Goal: Information Seeking & Learning: Find specific fact

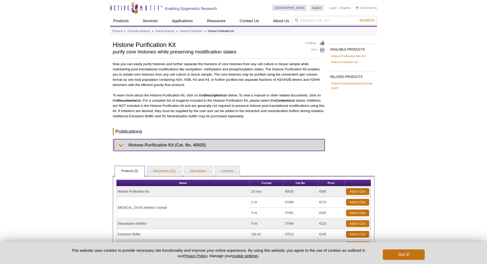
click at [134, 145] on summary "Histone Purification Kit (Cat. No. 40025)" at bounding box center [219, 145] width 211 height 12
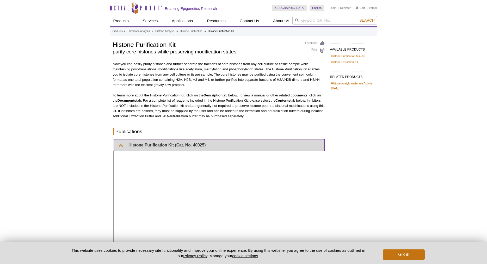
click at [123, 145] on summary "Histone Purification Kit (Cat. No. 40025)" at bounding box center [219, 145] width 211 height 12
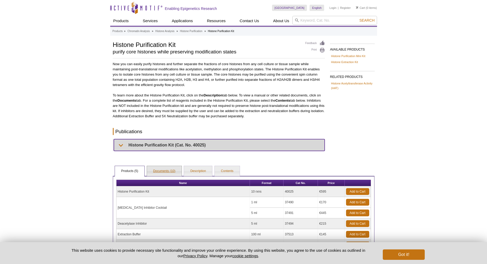
scroll to position [44, 0]
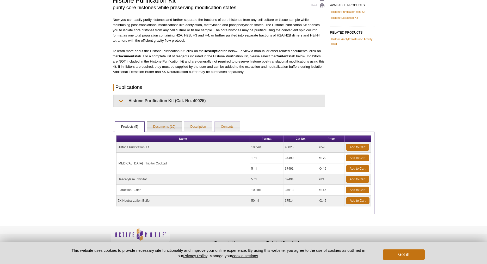
click at [166, 130] on link "Documents (10)" at bounding box center [164, 127] width 35 height 10
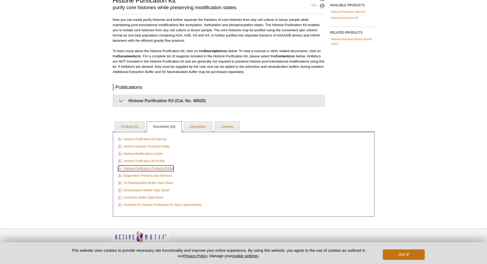
click at [166, 170] on link "Histone Purification Products Profile" at bounding box center [145, 168] width 55 height 6
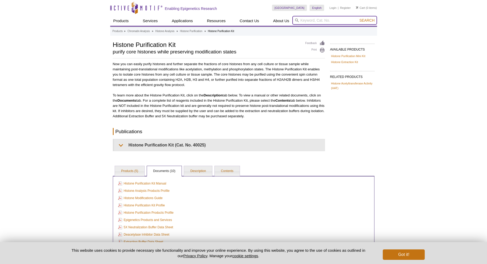
click at [308, 20] on input "search" at bounding box center [334, 20] width 85 height 9
type input "37494"
click at [358, 18] on button "Search" at bounding box center [367, 20] width 18 height 5
click at [370, 19] on span "Search" at bounding box center [366, 20] width 15 height 4
click at [464, 75] on div "Active Motif Logo Enabling Epigenetics Research 0 Search Skip to content Active…" at bounding box center [243, 159] width 487 height 318
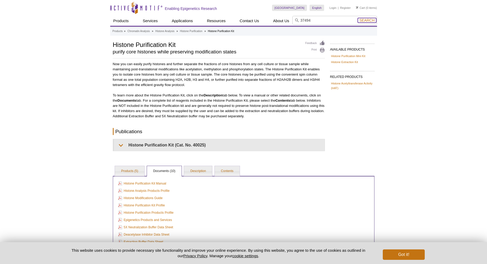
click at [368, 20] on span "Search" at bounding box center [366, 20] width 15 height 4
click at [418, 158] on div "Active Motif Logo Enabling Epigenetics Research 0 Search Skip to content Active…" at bounding box center [243, 159] width 487 height 318
click at [329, 21] on input "37494" at bounding box center [334, 20] width 85 height 9
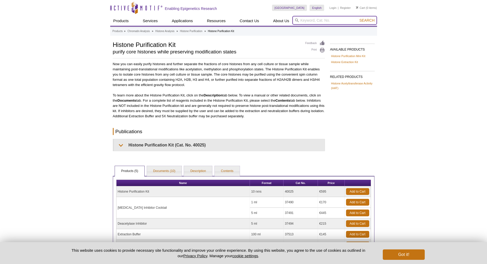
click at [329, 21] on input "search" at bounding box center [334, 20] width 85 height 9
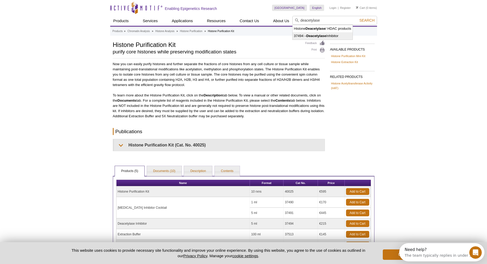
click at [339, 36] on li "37494 – Deacetylase Inhibitor" at bounding box center [323, 35] width 60 height 7
type input "37494 – Deacetylase Inhibitor"
click at [367, 20] on span "Search" at bounding box center [366, 20] width 15 height 4
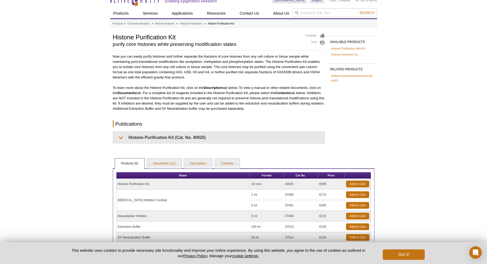
scroll to position [52, 0]
